Goal: Use online tool/utility: Utilize a website feature to perform a specific function

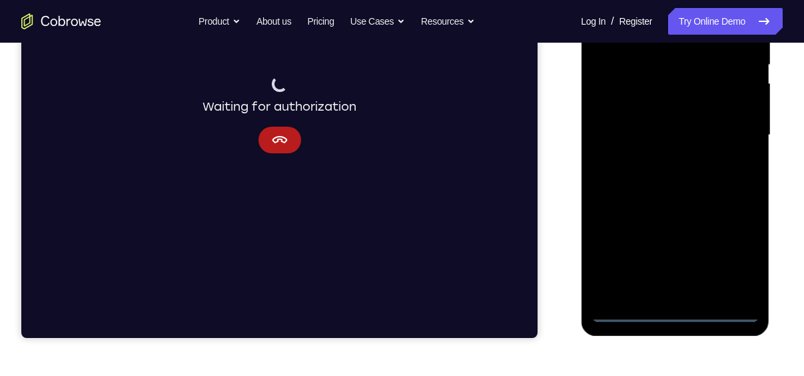
scroll to position [285, 0]
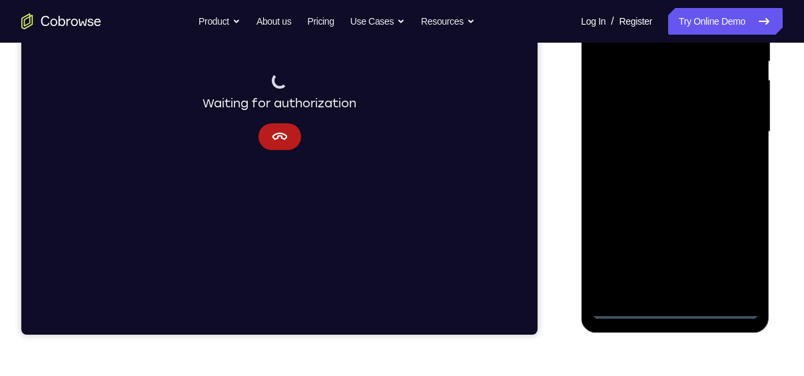
click at [673, 307] on div at bounding box center [675, 131] width 168 height 373
click at [734, 249] on div at bounding box center [675, 131] width 168 height 373
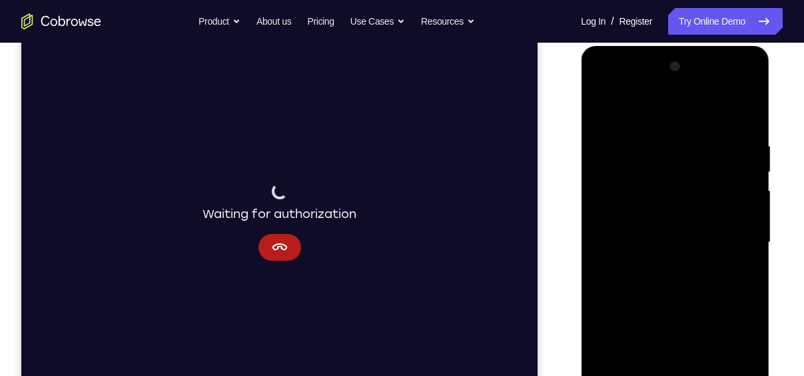
click at [665, 107] on div at bounding box center [675, 242] width 168 height 373
click at [639, 114] on div at bounding box center [675, 242] width 168 height 373
click at [732, 234] on div at bounding box center [675, 242] width 168 height 373
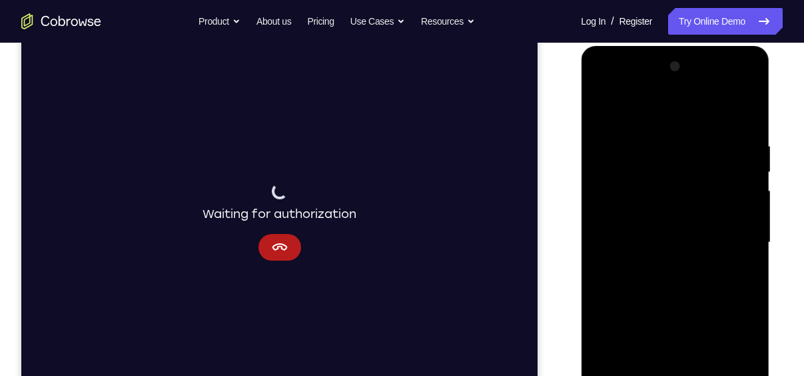
click at [732, 234] on div at bounding box center [675, 242] width 168 height 373
click at [662, 268] on div at bounding box center [675, 242] width 168 height 373
click at [657, 264] on div at bounding box center [675, 242] width 168 height 373
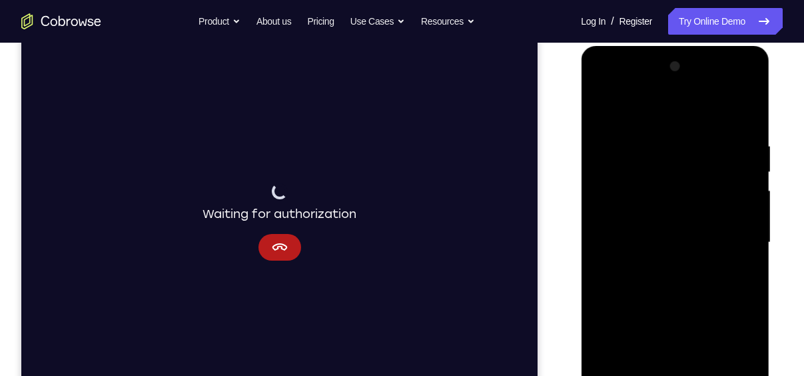
click at [657, 264] on div at bounding box center [675, 242] width 168 height 373
click at [661, 180] on div at bounding box center [675, 242] width 168 height 373
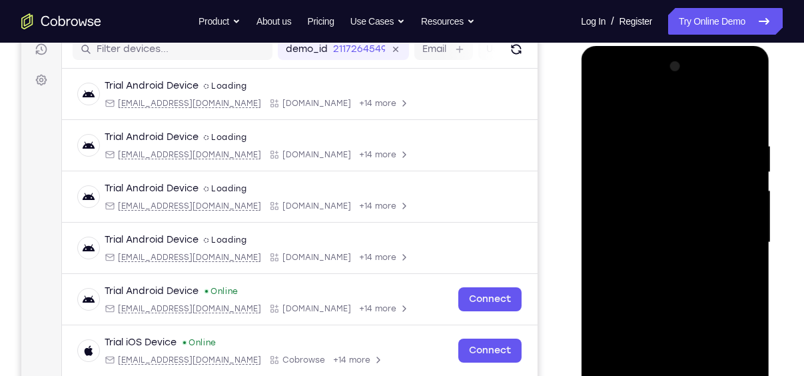
click at [603, 107] on div at bounding box center [675, 242] width 168 height 373
click at [667, 225] on div at bounding box center [675, 242] width 168 height 373
click at [651, 218] on div at bounding box center [675, 242] width 168 height 373
click at [668, 241] on div at bounding box center [675, 242] width 168 height 373
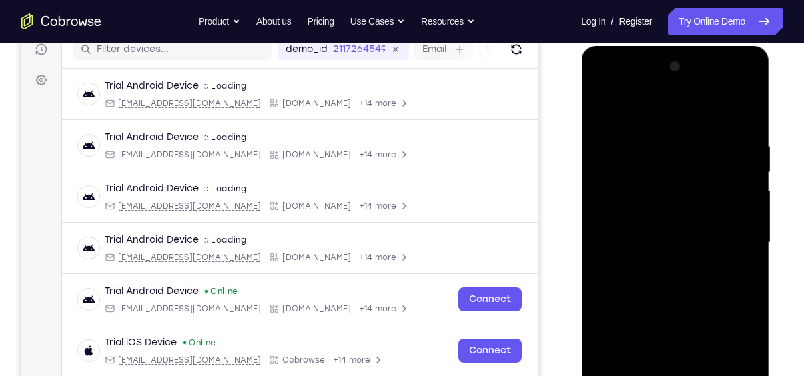
click at [684, 300] on div at bounding box center [675, 242] width 168 height 373
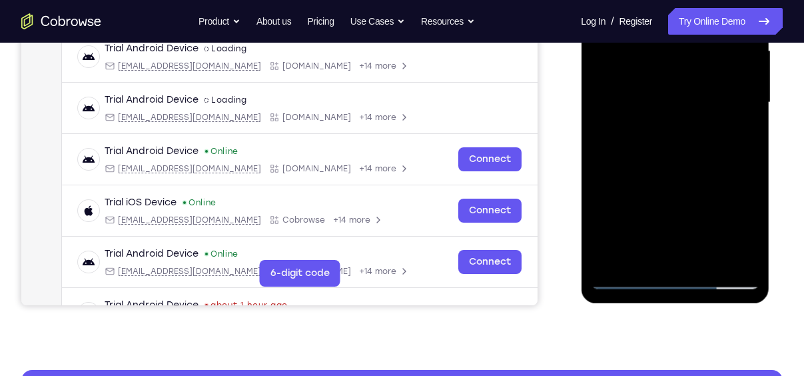
scroll to position [286, 0]
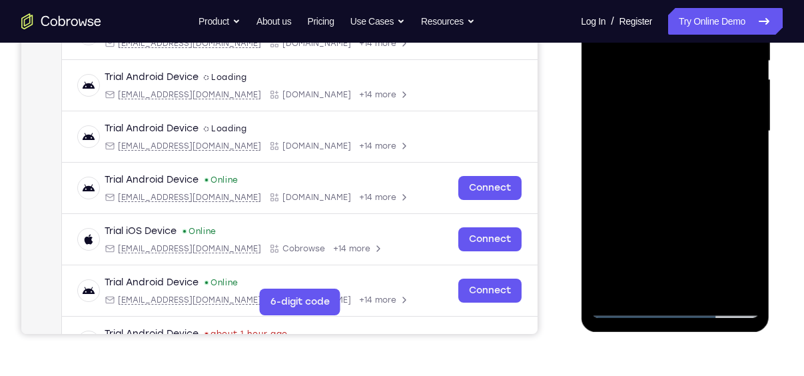
drag, startPoint x: 722, startPoint y: 246, endPoint x: 722, endPoint y: 175, distance: 71.2
click at [722, 175] on div at bounding box center [675, 131] width 168 height 373
drag, startPoint x: 710, startPoint y: 192, endPoint x: 710, endPoint y: 174, distance: 18.0
click at [710, 174] on div at bounding box center [675, 131] width 168 height 373
click at [746, 119] on div at bounding box center [675, 131] width 168 height 373
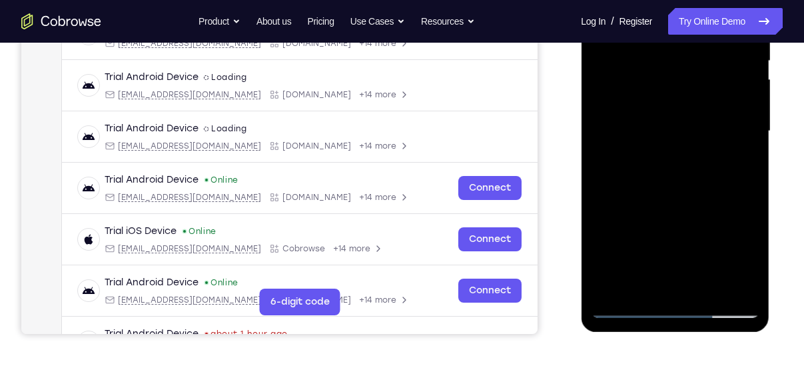
click at [746, 119] on div at bounding box center [675, 131] width 168 height 373
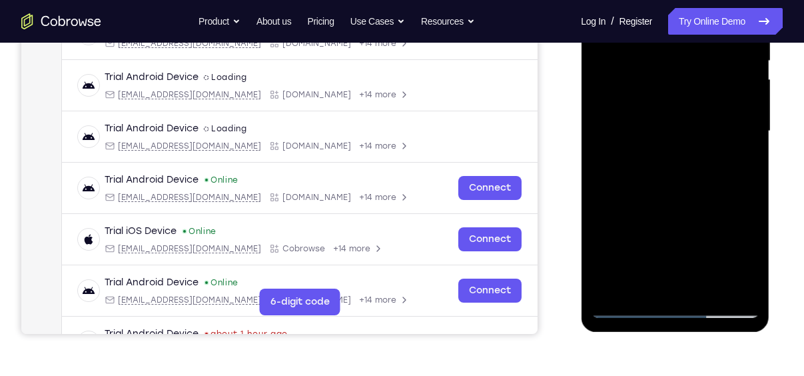
drag, startPoint x: 723, startPoint y: 201, endPoint x: 742, endPoint y: 76, distance: 126.6
click at [742, 76] on div at bounding box center [675, 131] width 168 height 373
drag, startPoint x: 692, startPoint y: 216, endPoint x: 707, endPoint y: 101, distance: 116.9
click at [707, 101] on div at bounding box center [675, 131] width 168 height 373
drag, startPoint x: 706, startPoint y: 197, endPoint x: 706, endPoint y: 140, distance: 57.3
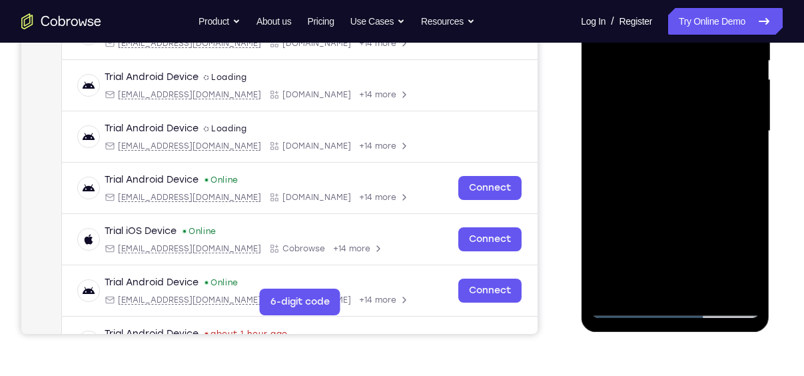
click at [706, 140] on div at bounding box center [675, 131] width 168 height 373
drag, startPoint x: 706, startPoint y: 140, endPoint x: 729, endPoint y: 5, distance: 136.5
click at [729, 5] on div at bounding box center [675, 131] width 168 height 373
drag, startPoint x: 705, startPoint y: 182, endPoint x: 722, endPoint y: 74, distance: 109.3
click at [722, 74] on div at bounding box center [675, 131] width 168 height 373
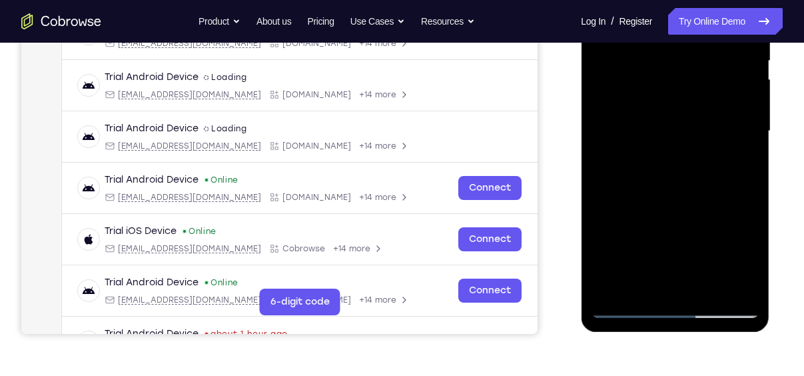
click at [701, 288] on div at bounding box center [675, 131] width 168 height 373
click at [677, 205] on div at bounding box center [675, 131] width 168 height 373
click at [675, 202] on div at bounding box center [675, 131] width 168 height 373
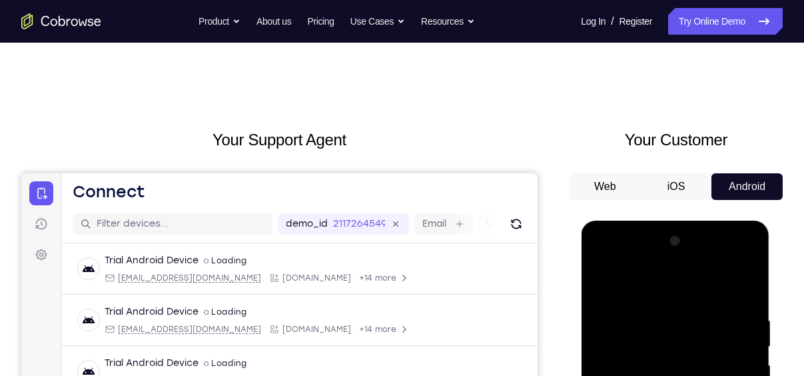
scroll to position [217, 0]
